Goal: Task Accomplishment & Management: Manage account settings

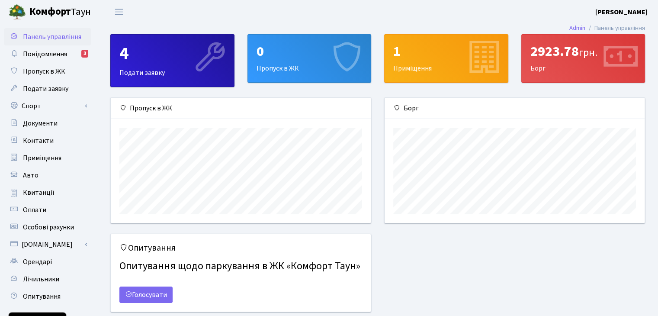
scroll to position [125, 260]
click at [40, 52] on span "Повідомлення" at bounding box center [45, 54] width 44 height 10
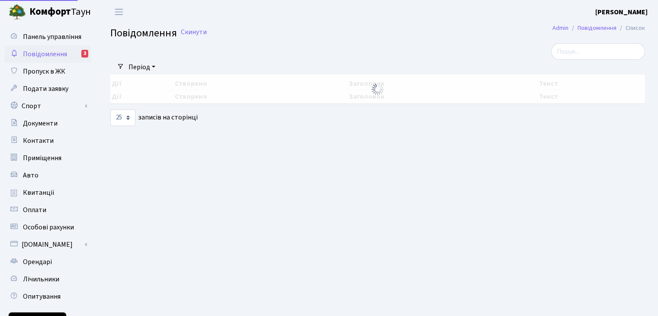
select select "25"
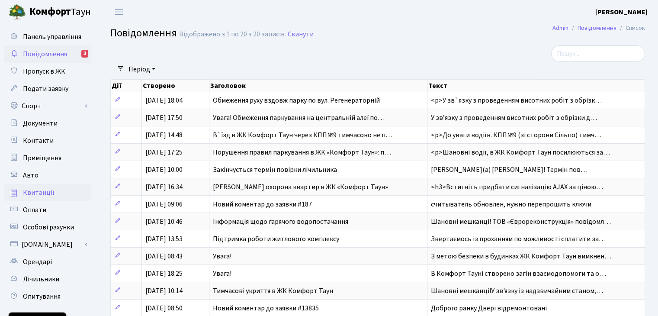
click at [45, 193] on span "Квитанції" at bounding box center [39, 193] width 32 height 10
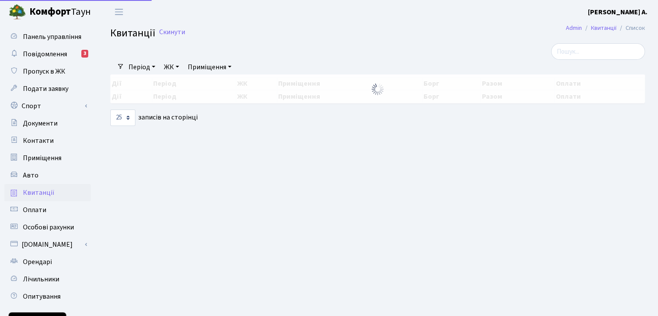
select select "25"
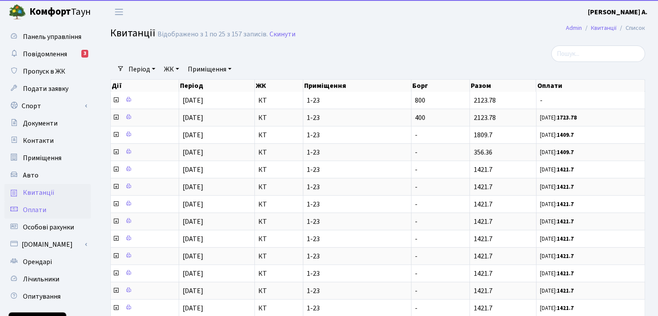
click at [42, 207] on span "Оплати" at bounding box center [34, 210] width 23 height 10
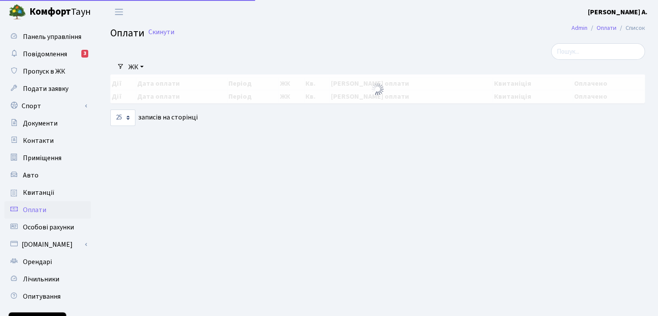
select select "25"
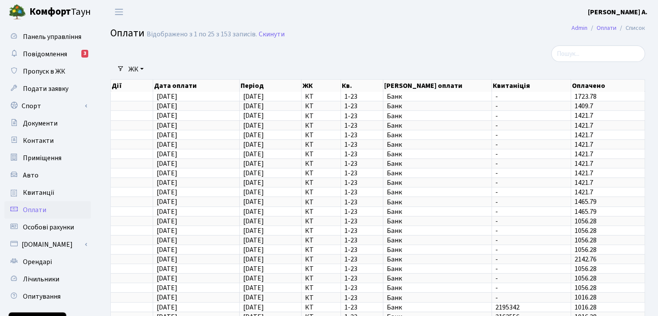
click at [28, 209] on span "Оплати" at bounding box center [34, 210] width 23 height 10
select select "25"
click at [47, 56] on span "Повідомлення" at bounding box center [45, 54] width 44 height 10
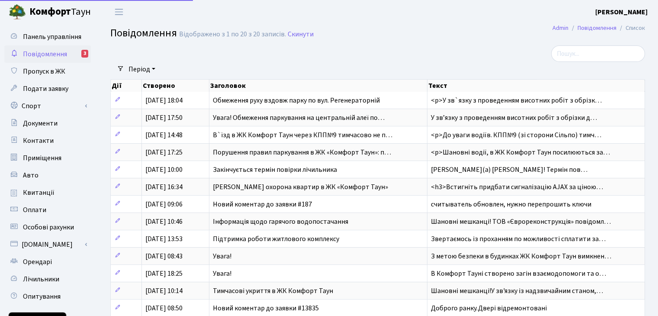
select select "25"
click at [84, 52] on div "3" at bounding box center [84, 54] width 7 height 8
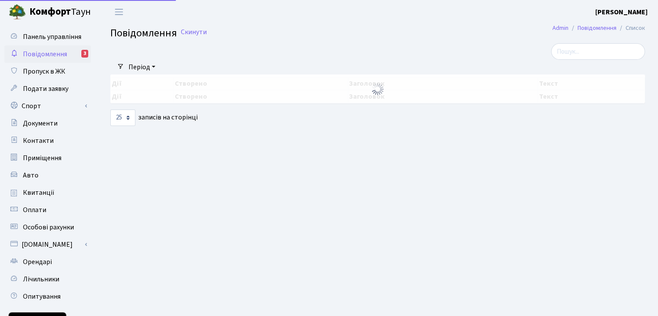
select select "25"
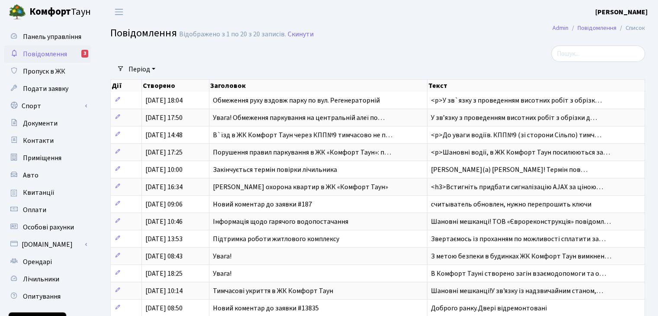
click at [152, 69] on link "Період" at bounding box center [142, 69] width 34 height 15
drag, startPoint x: 311, startPoint y: 35, endPoint x: 307, endPoint y: 34, distance: 4.8
click at [307, 34] on h2 "Повідомлення Відображено з 1 по 20 з 20 записів. Скинути" at bounding box center [377, 34] width 535 height 15
click at [301, 35] on link "Скинути" at bounding box center [301, 34] width 26 height 8
select select "25"
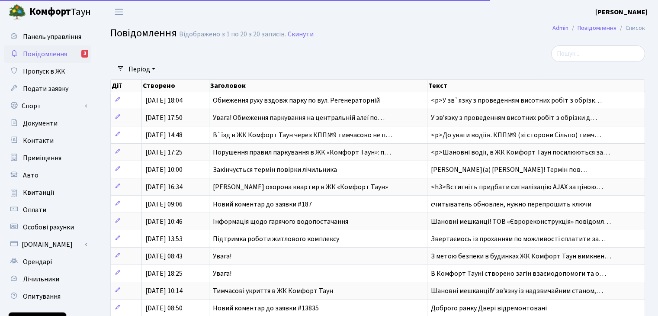
select select "25"
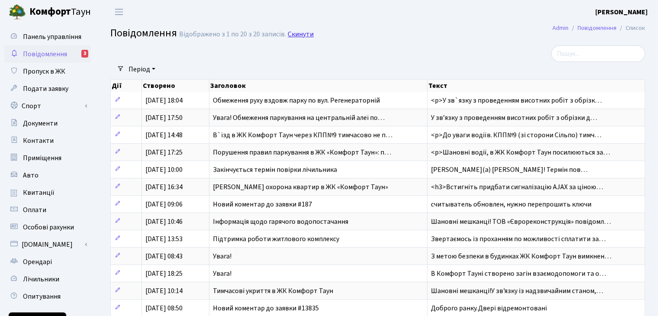
click at [298, 35] on link "Скинути" at bounding box center [301, 34] width 26 height 8
select select "25"
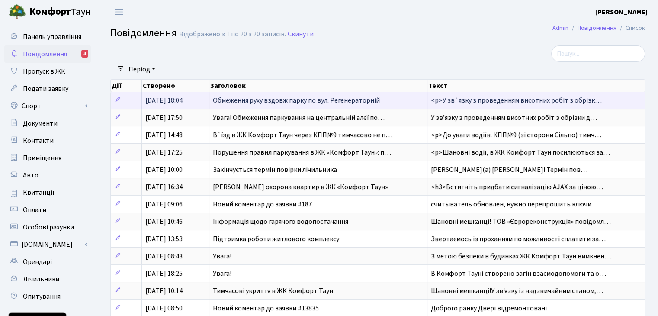
click at [183, 96] on span "[DATE] 18:04" at bounding box center [163, 101] width 37 height 10
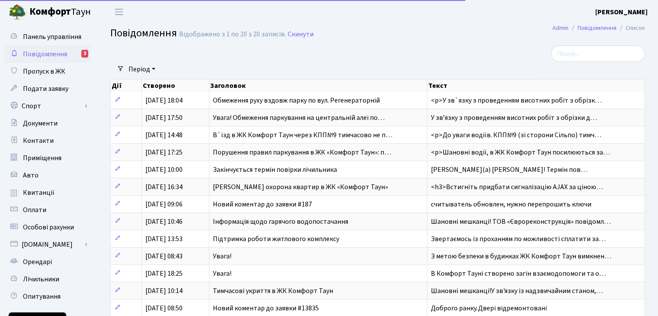
select select "25"
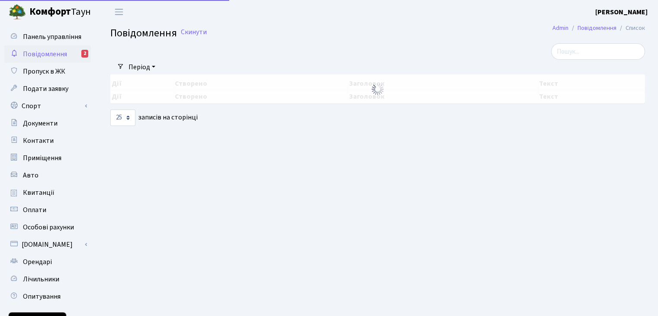
select select "25"
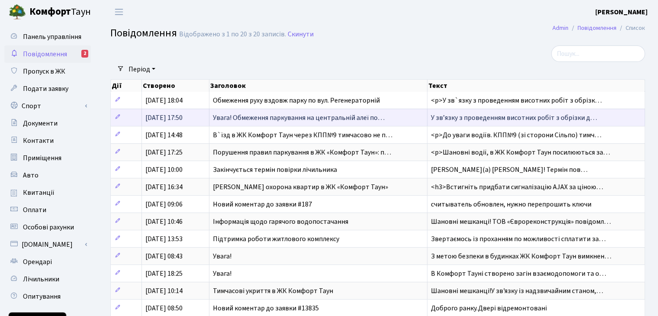
click at [205, 115] on td "[DATE] 17:50" at bounding box center [175, 117] width 67 height 17
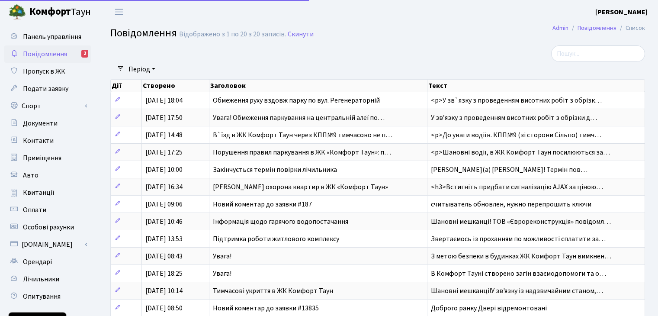
select select "25"
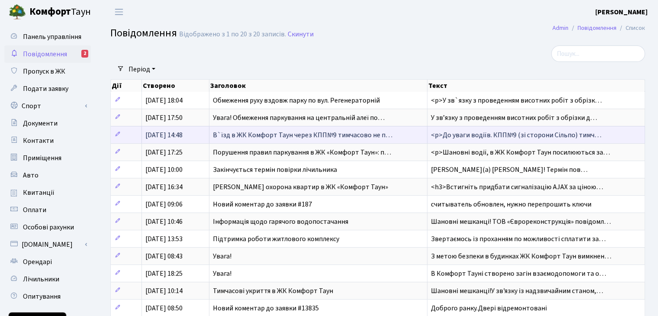
click at [195, 132] on td "[DATE] 14:48" at bounding box center [175, 134] width 67 height 17
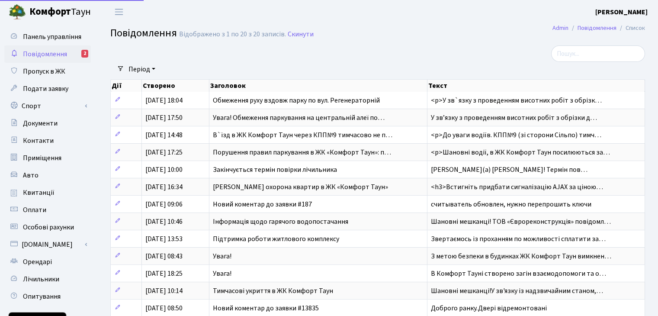
select select "25"
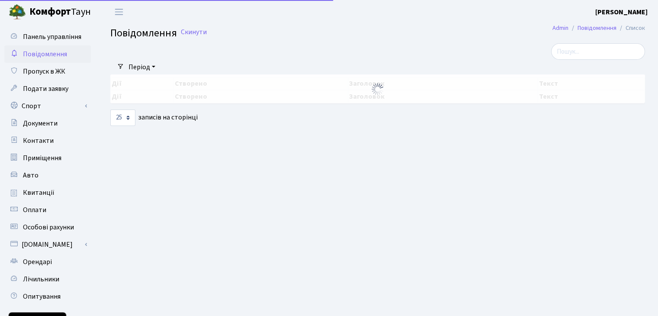
select select "25"
